Goal: Find specific page/section: Find specific page/section

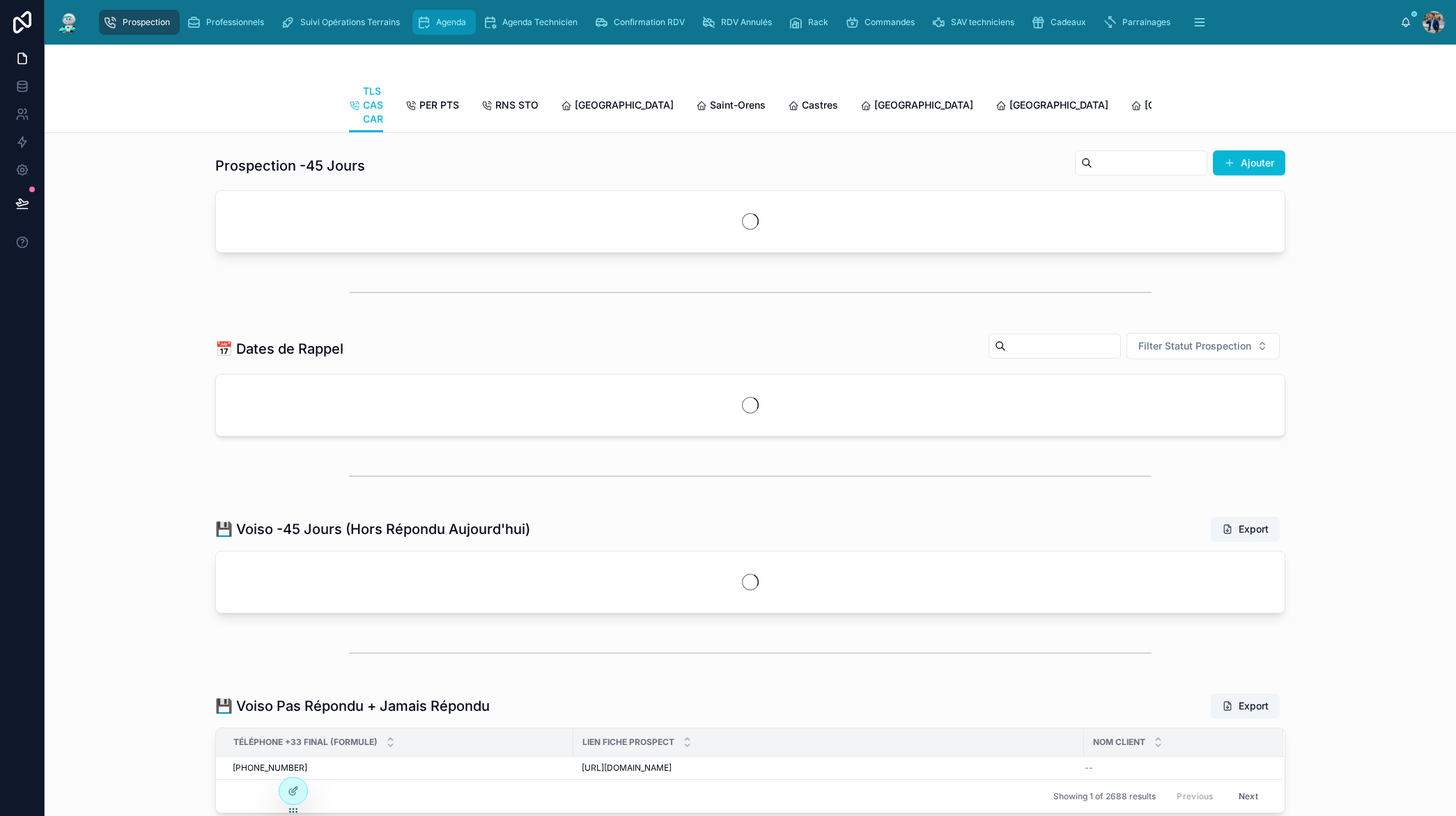
click at [442, 25] on span "Agenda" at bounding box center [451, 22] width 30 height 11
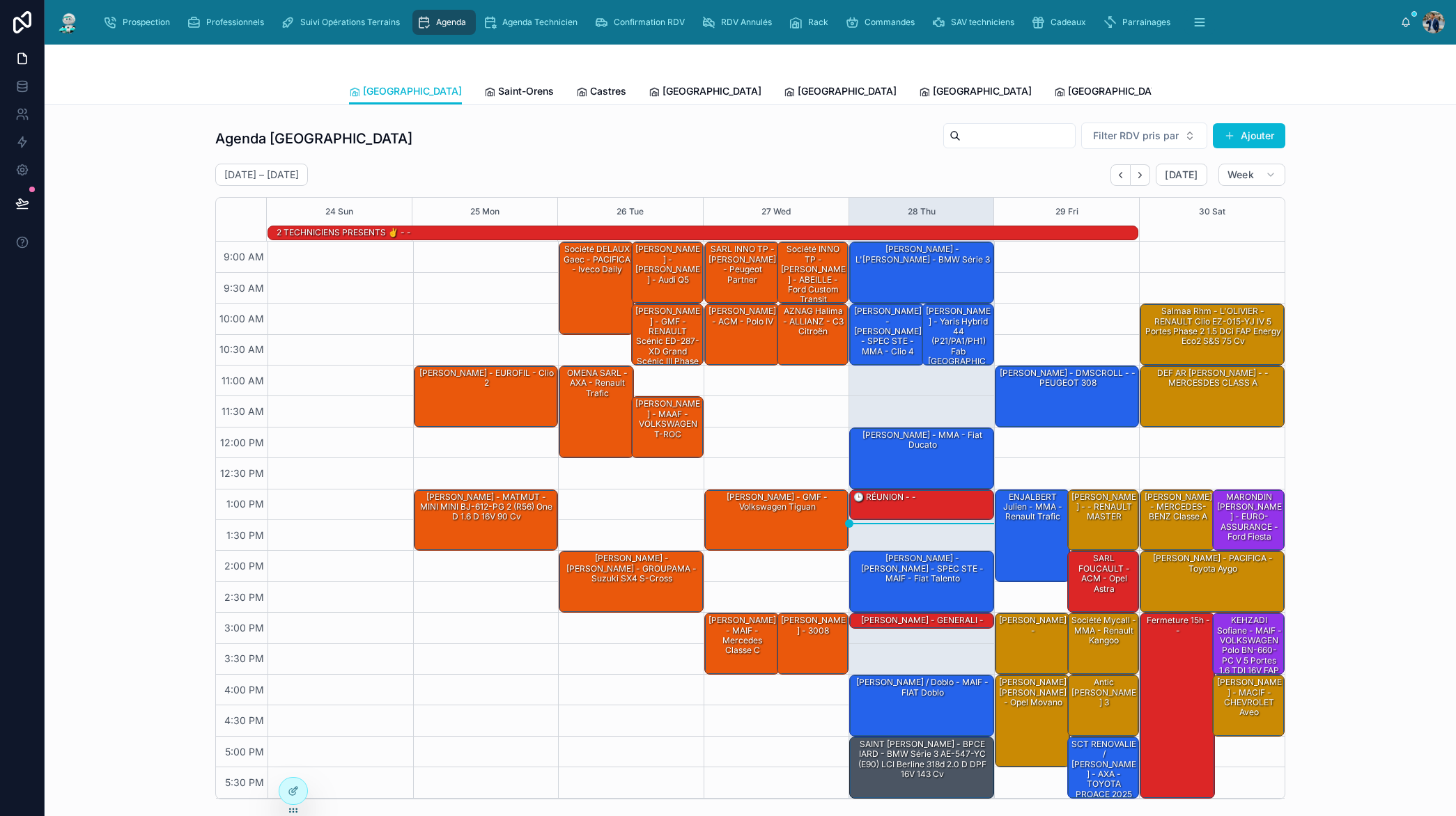
click at [1400, 205] on div "Agenda Toulouse Filter RDV pris par Ajouter [DATE] – [DATE] [DATE] Week 24 Sun …" at bounding box center [751, 461] width 1389 height 689
